Goal: Check status: Check status

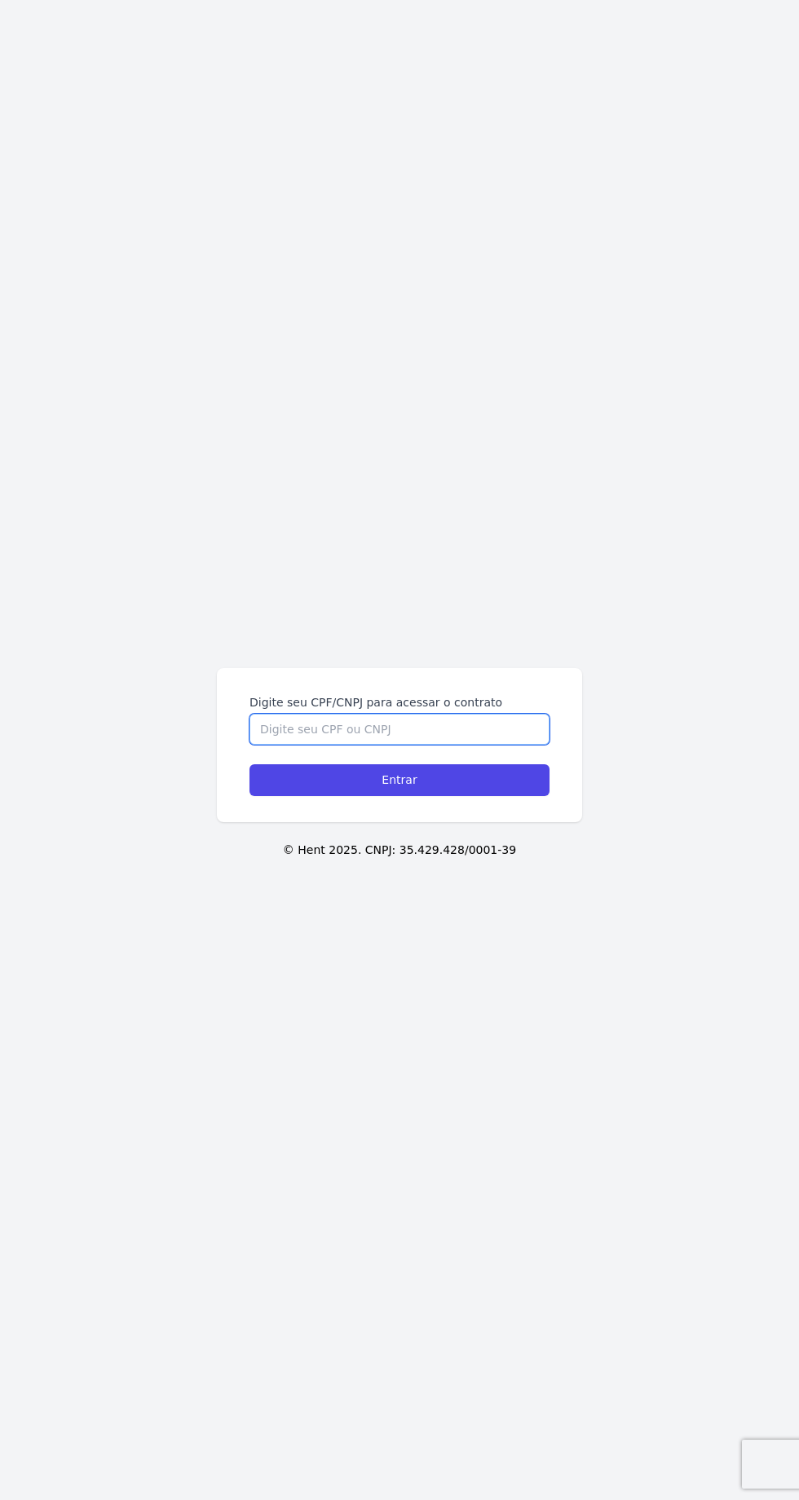
click at [344, 745] on input "Digite seu CPF/CNPJ para acessar o contrato" at bounding box center [399, 729] width 300 height 31
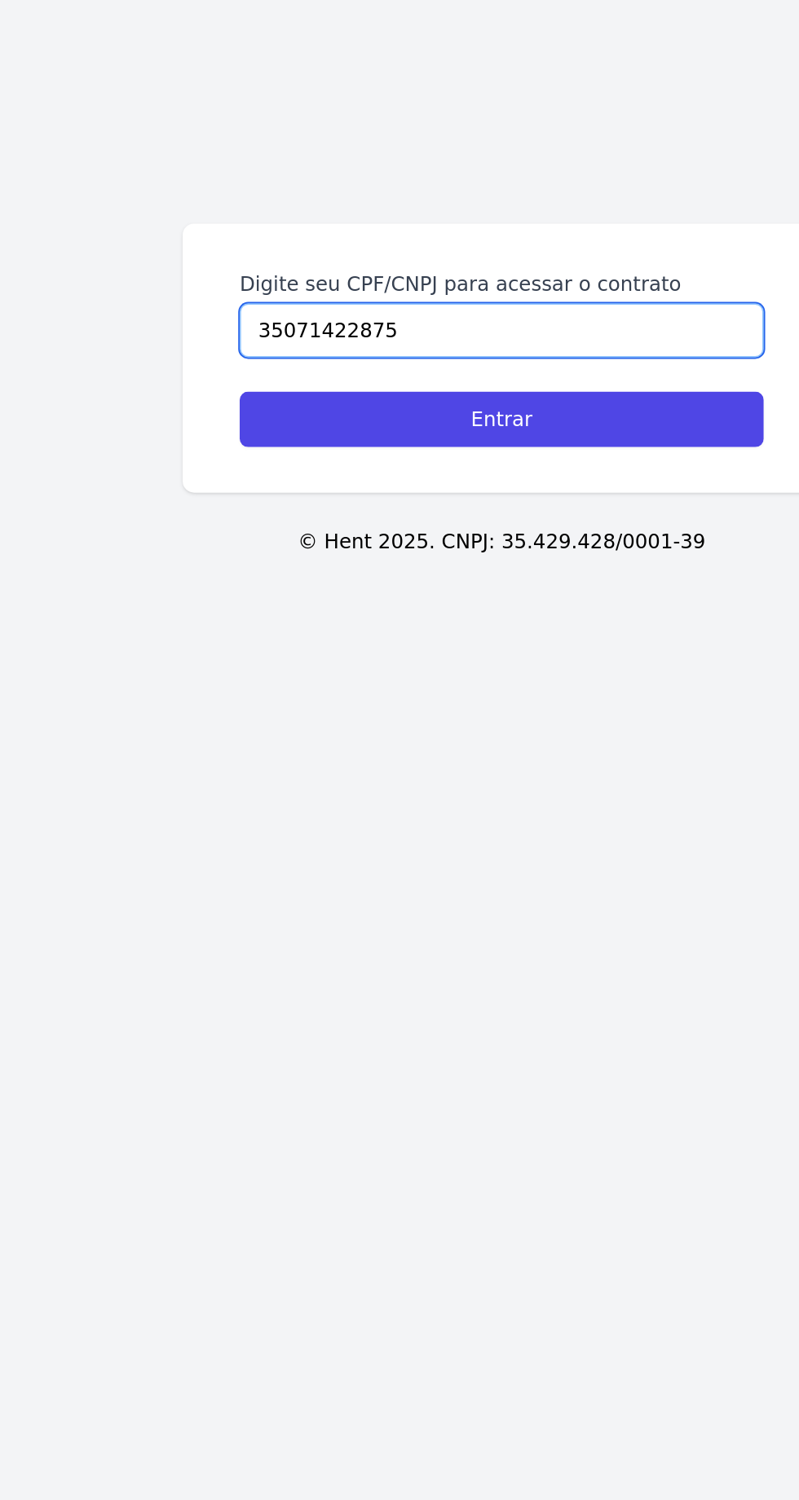
type input "35071422875"
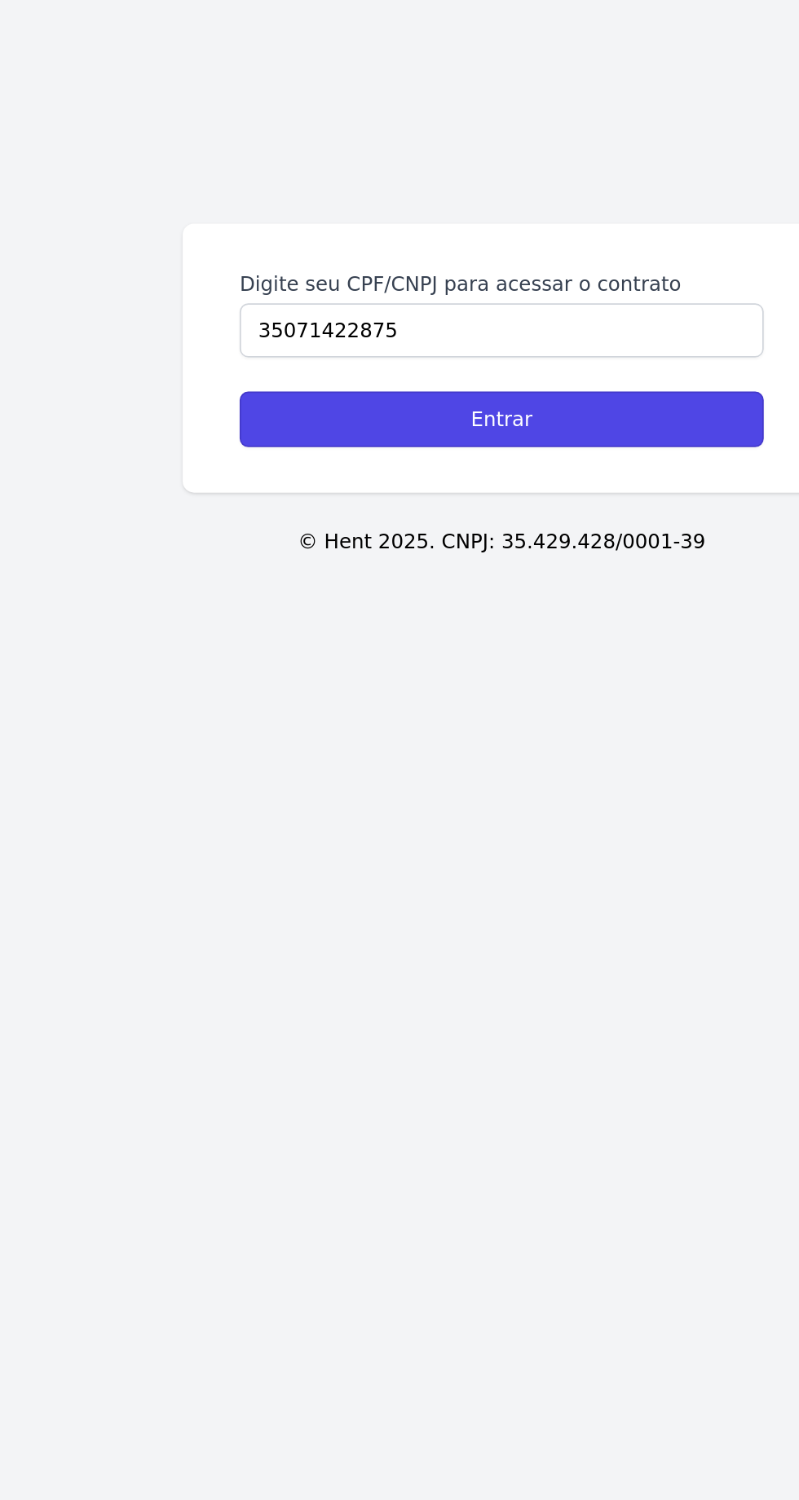
click at [295, 796] on input "Entrar" at bounding box center [399, 780] width 300 height 32
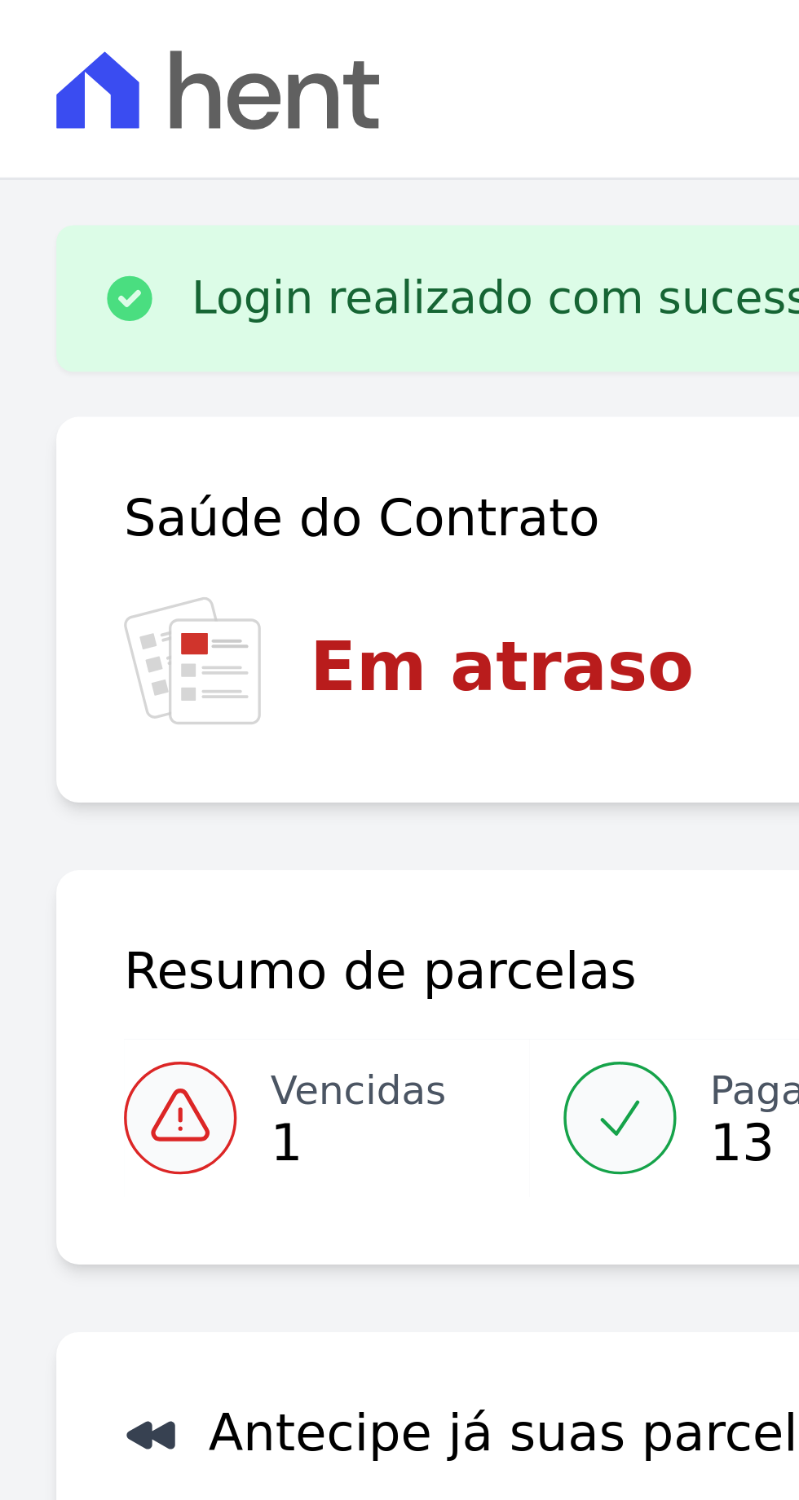
click at [175, 197] on h3 "Em atraso" at bounding box center [145, 192] width 111 height 29
click at [46, 329] on icon at bounding box center [51, 322] width 15 height 14
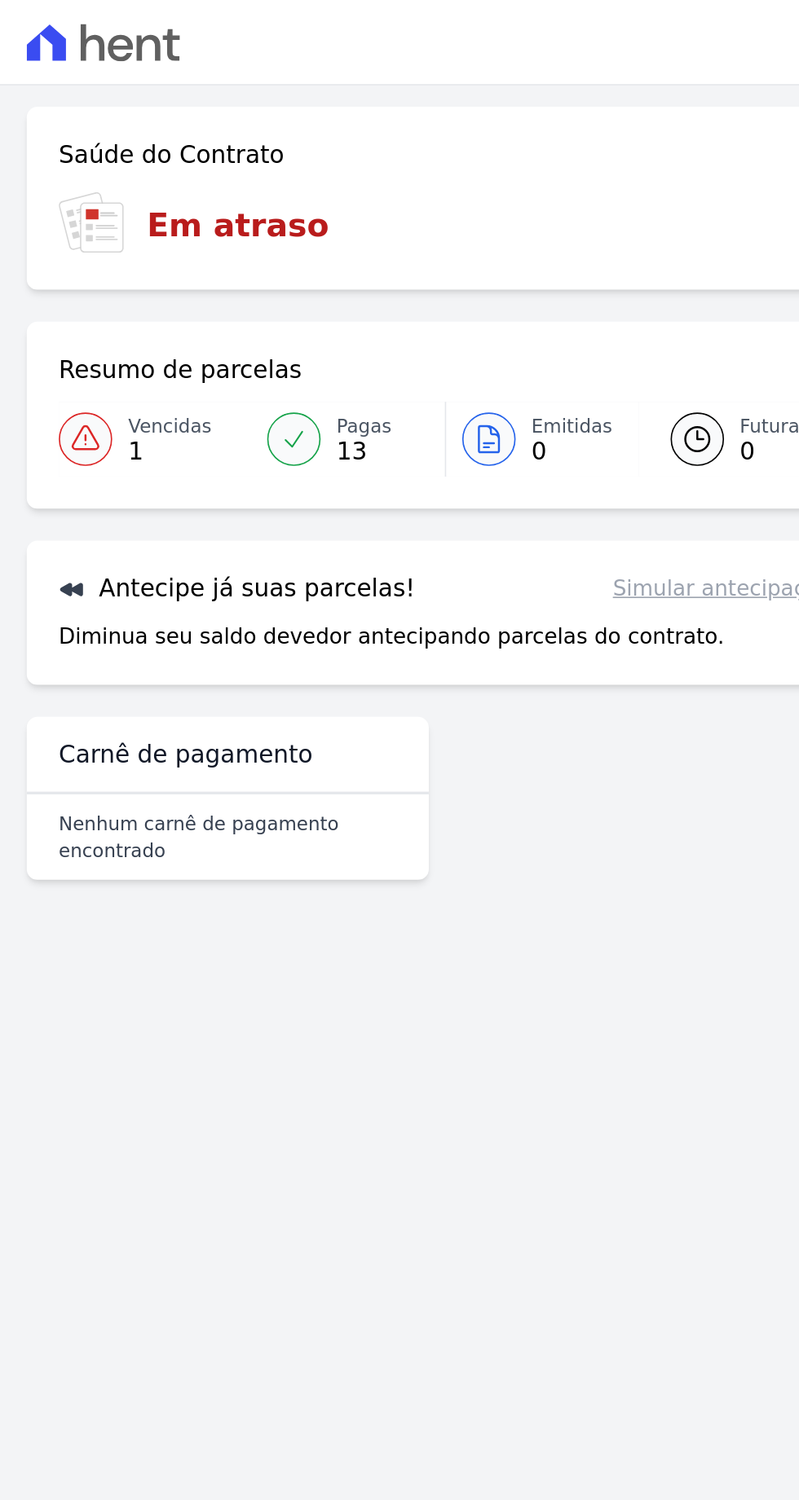
click at [431, 386] on div "Diminua seu saldo devedor antecipando parcelas do contrato. Simular antecipação" at bounding box center [272, 389] width 472 height 20
click at [444, 354] on link "Simular antecipação" at bounding box center [441, 360] width 134 height 20
click at [442, 356] on link "Simular antecipação" at bounding box center [441, 360] width 134 height 20
click at [62, 36] on icon at bounding box center [56, 26] width 15 height 23
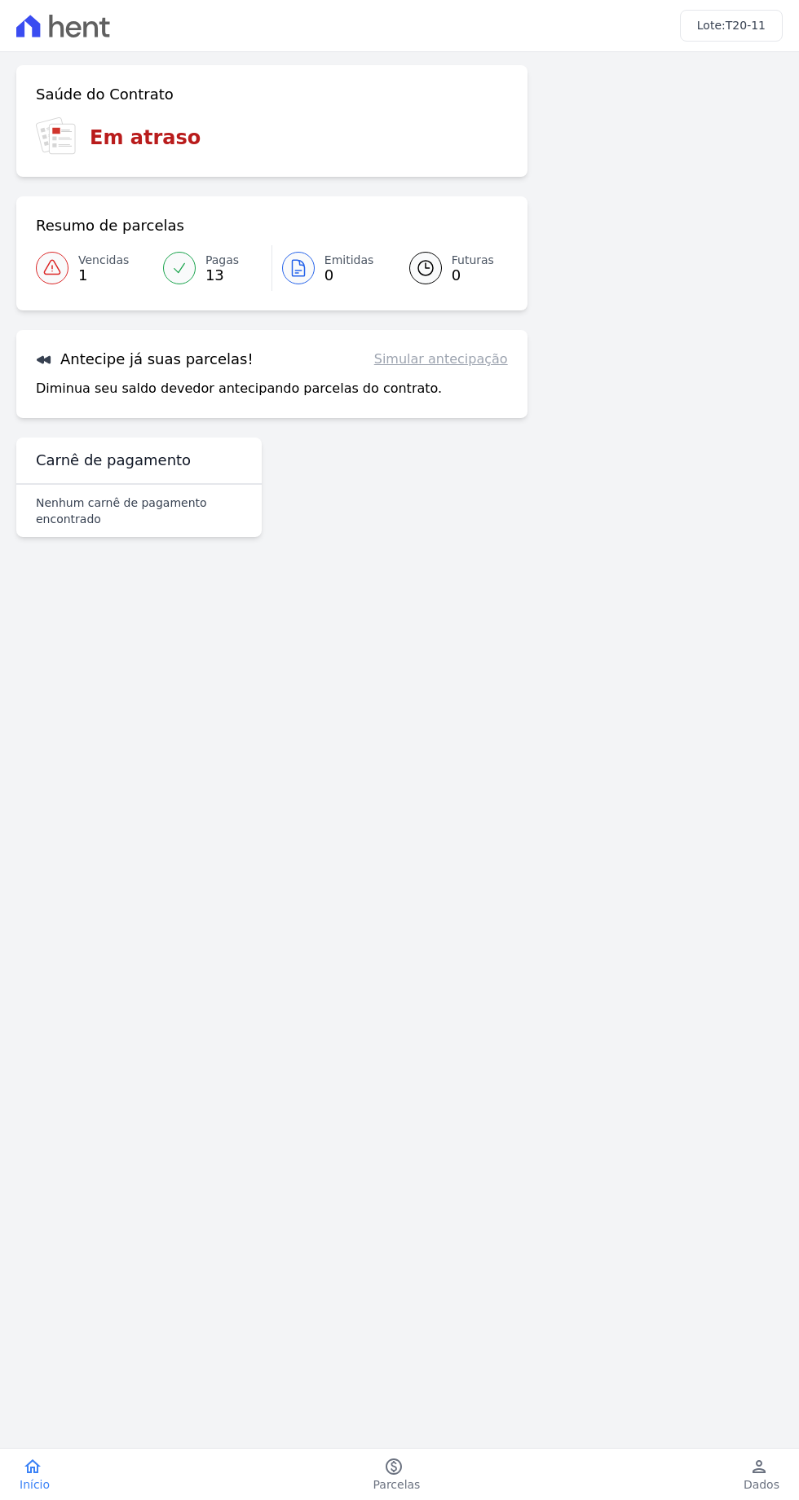
click at [205, 1088] on main "Confirme os seus contatos Email [EMAIL_ADDRESS][DOMAIN_NAME] Phone [PHONE_NUMBE…" at bounding box center [399, 730] width 799 height 1357
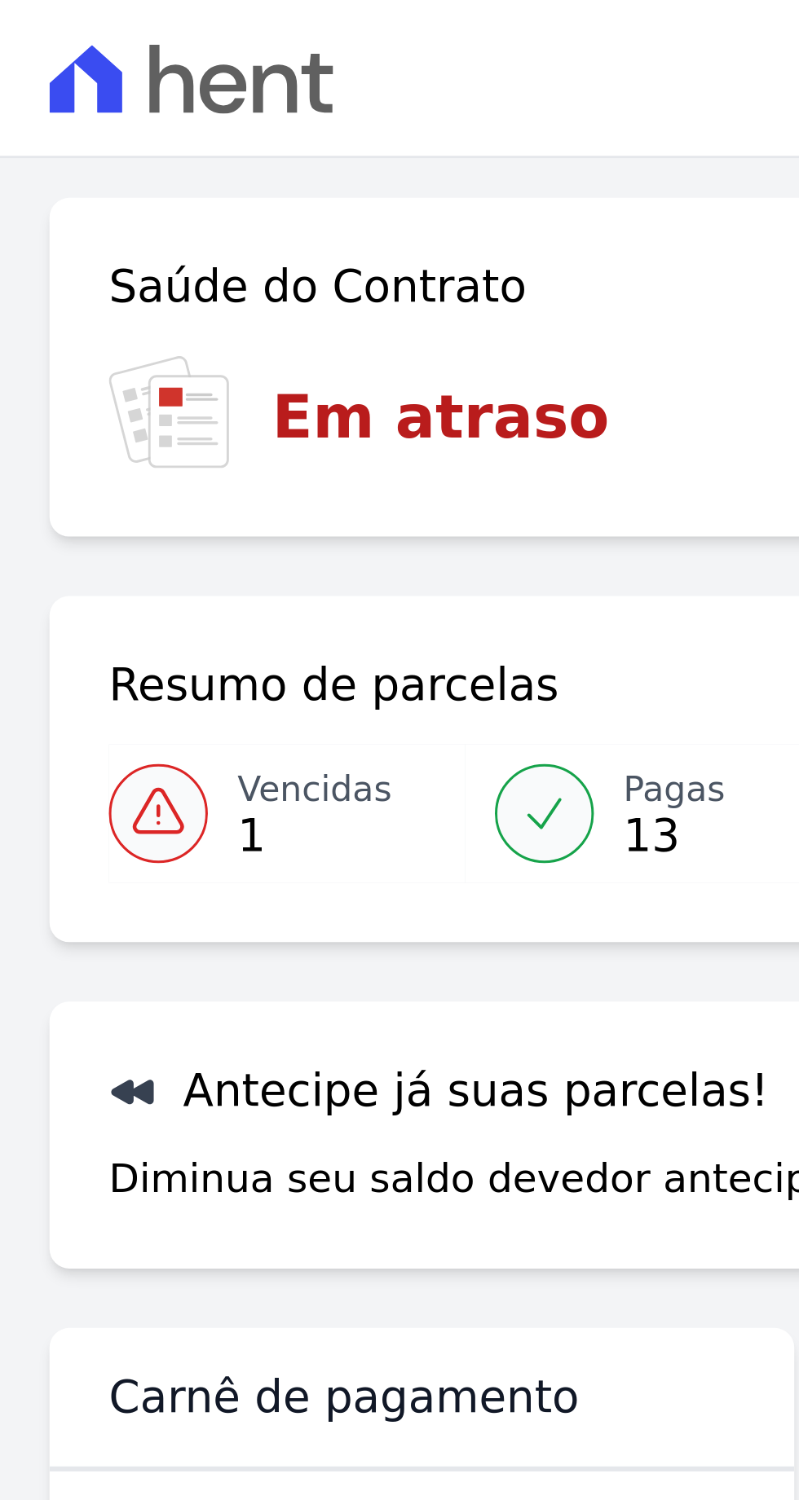
click at [71, 270] on link "Vencidas 1" at bounding box center [94, 268] width 117 height 46
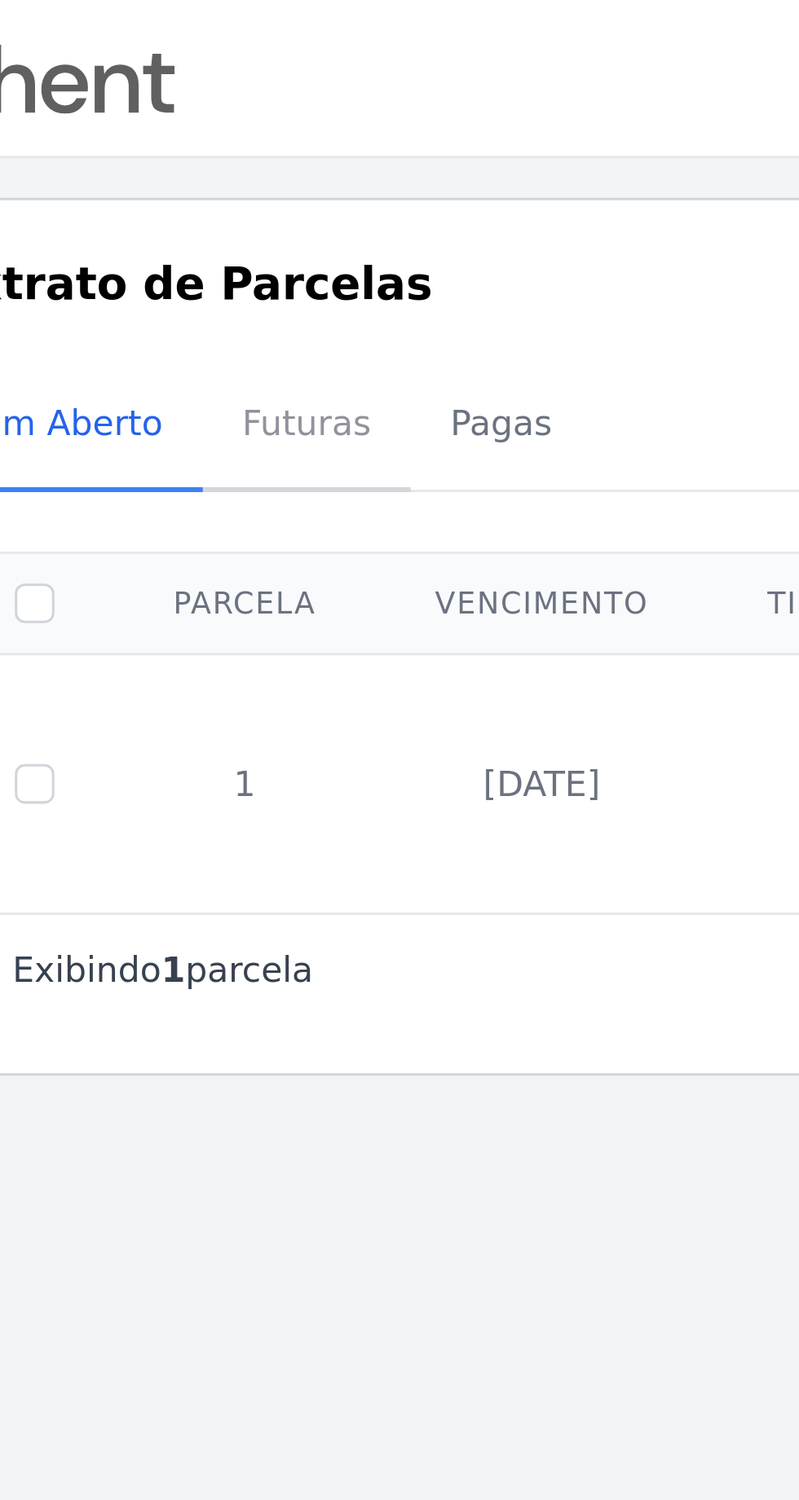
click at [152, 142] on span "Futuras" at bounding box center [153, 139] width 62 height 33
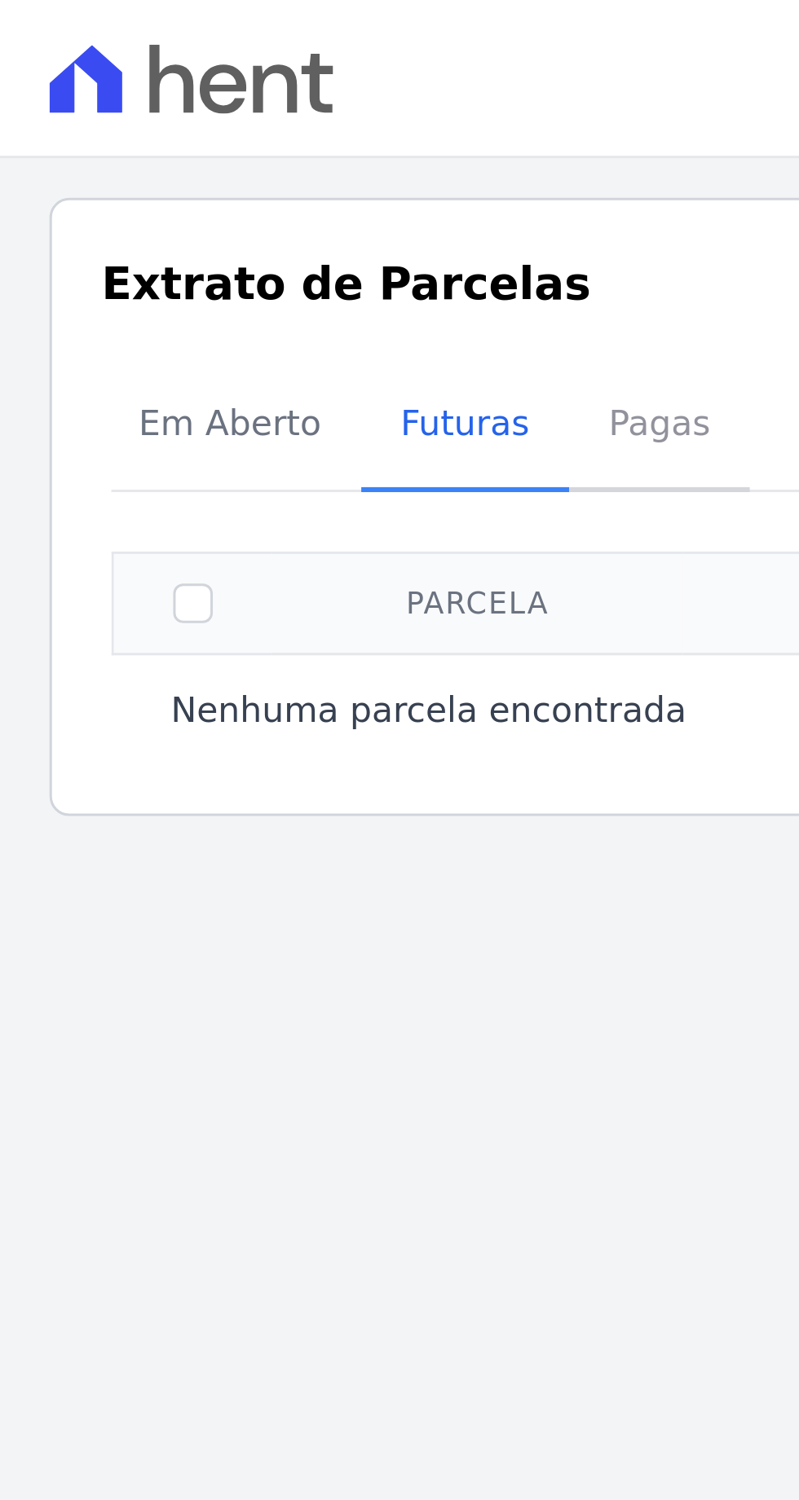
click at [203, 135] on span "Pagas" at bounding box center [217, 139] width 53 height 33
